Goal: Register for event/course

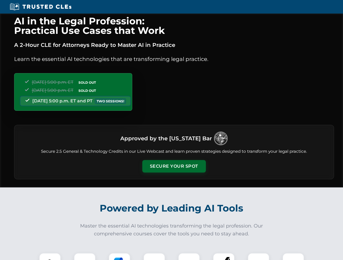
click at [174, 167] on button "Secure Your Spot" at bounding box center [173, 166] width 63 height 12
click at [50, 257] on img at bounding box center [50, 264] width 16 height 16
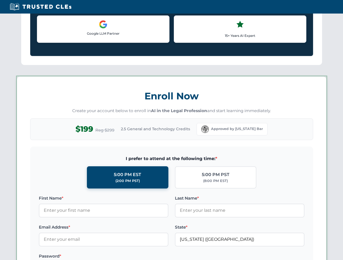
click at [119, 257] on label "Password *" at bounding box center [103, 256] width 129 height 7
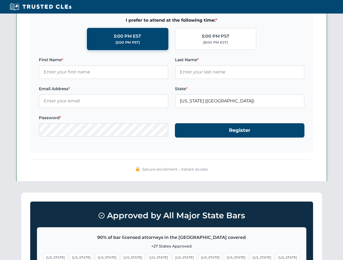
click at [250, 257] on span "[US_STATE]" at bounding box center [262, 258] width 24 height 8
